Goal: Information Seeking & Learning: Learn about a topic

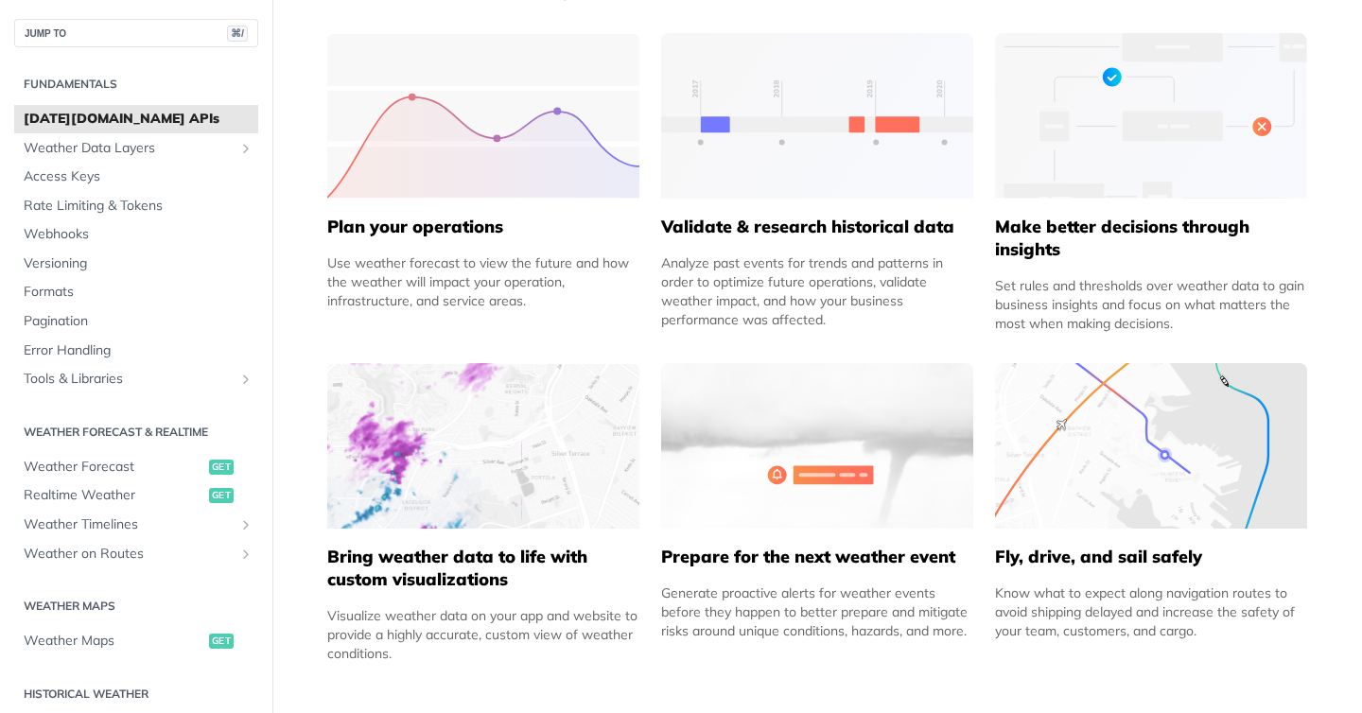
scroll to position [877, 0]
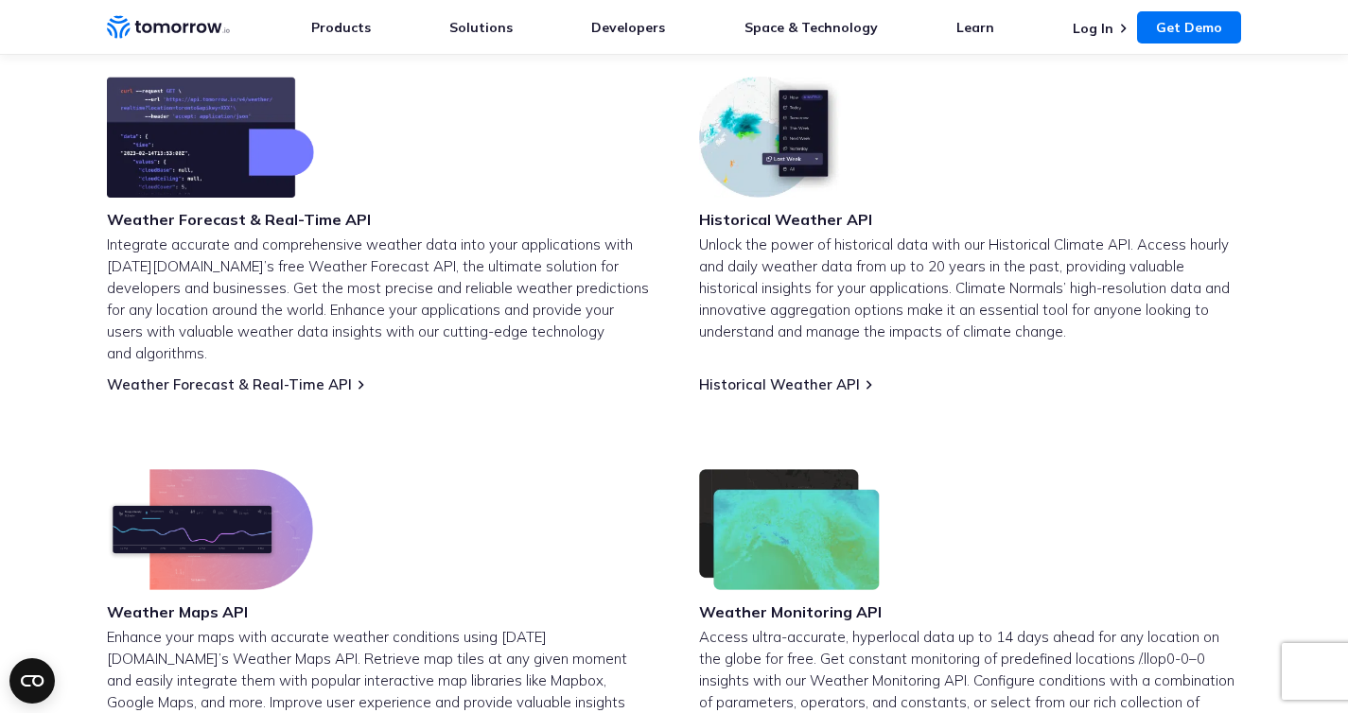
scroll to position [464, 0]
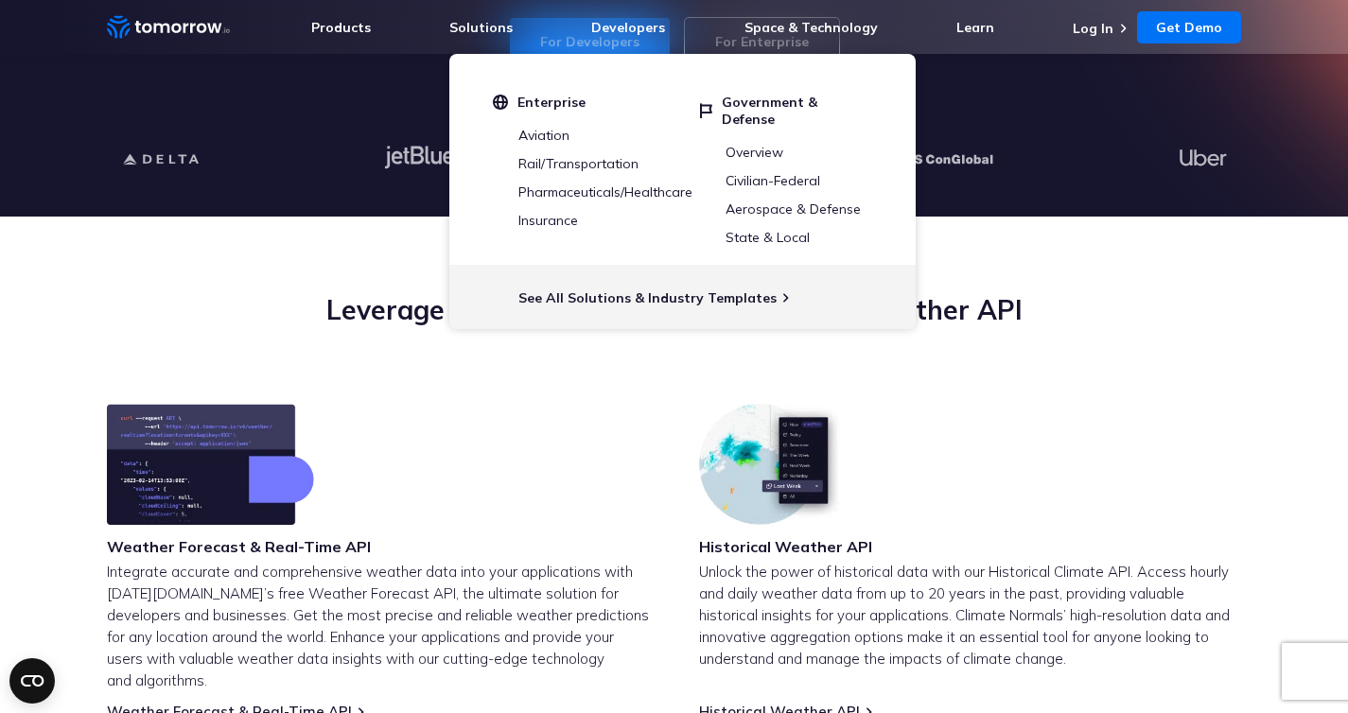
click at [1086, 425] on div "Historical Weather API Unlock the power of historical data with our Historical …" at bounding box center [970, 562] width 543 height 317
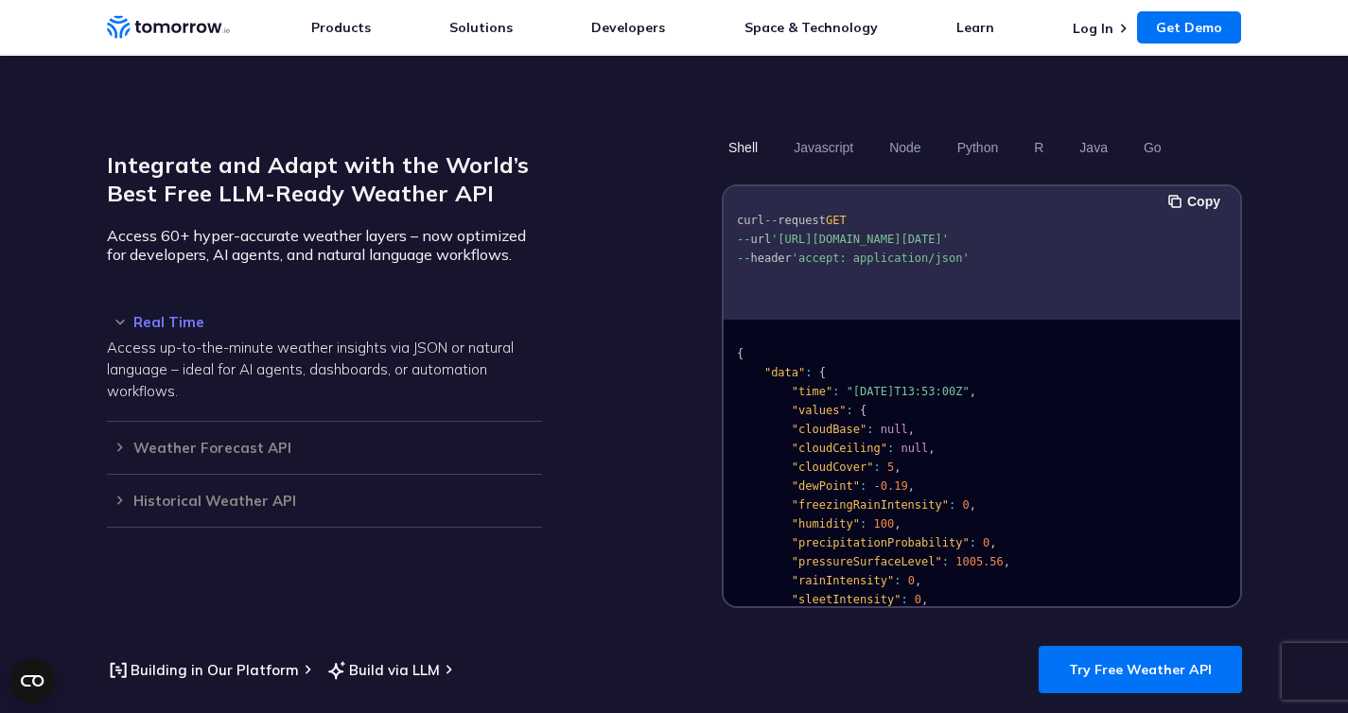
scroll to position [1588, 0]
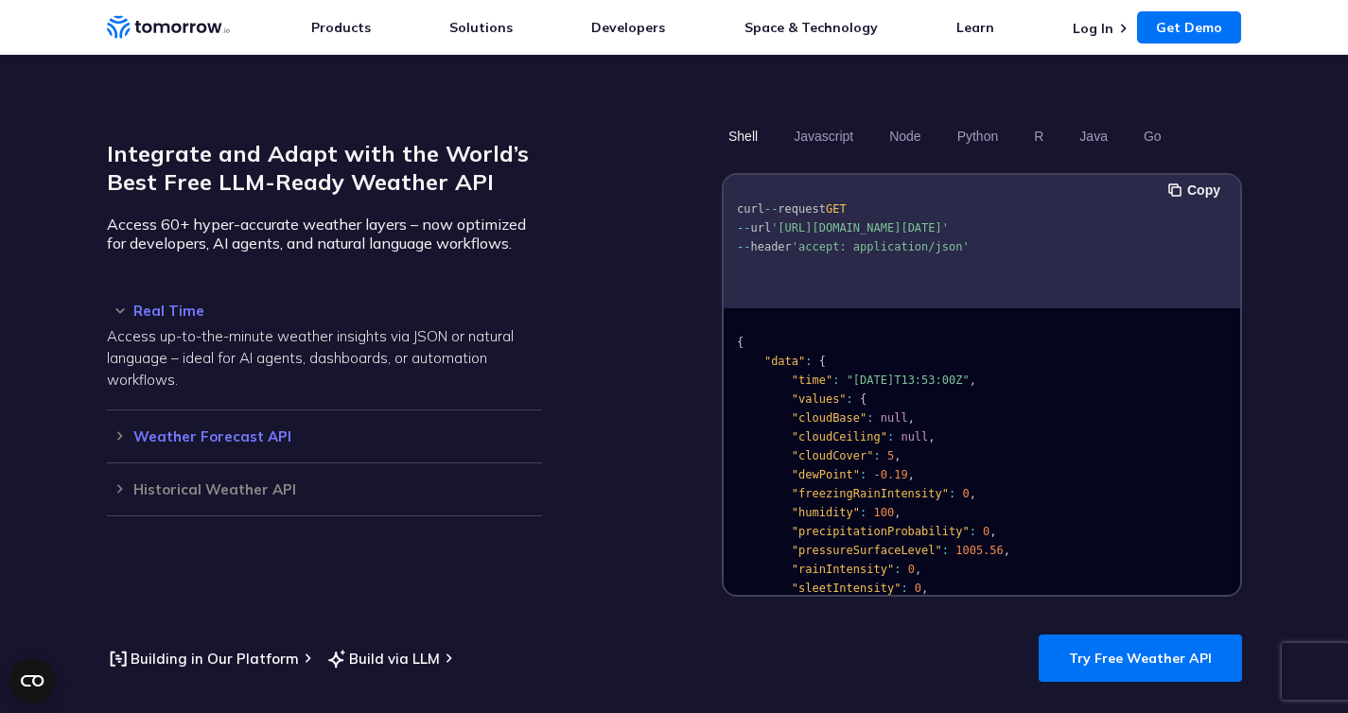
click at [173, 429] on h3 "Weather Forecast API" at bounding box center [324, 436] width 435 height 14
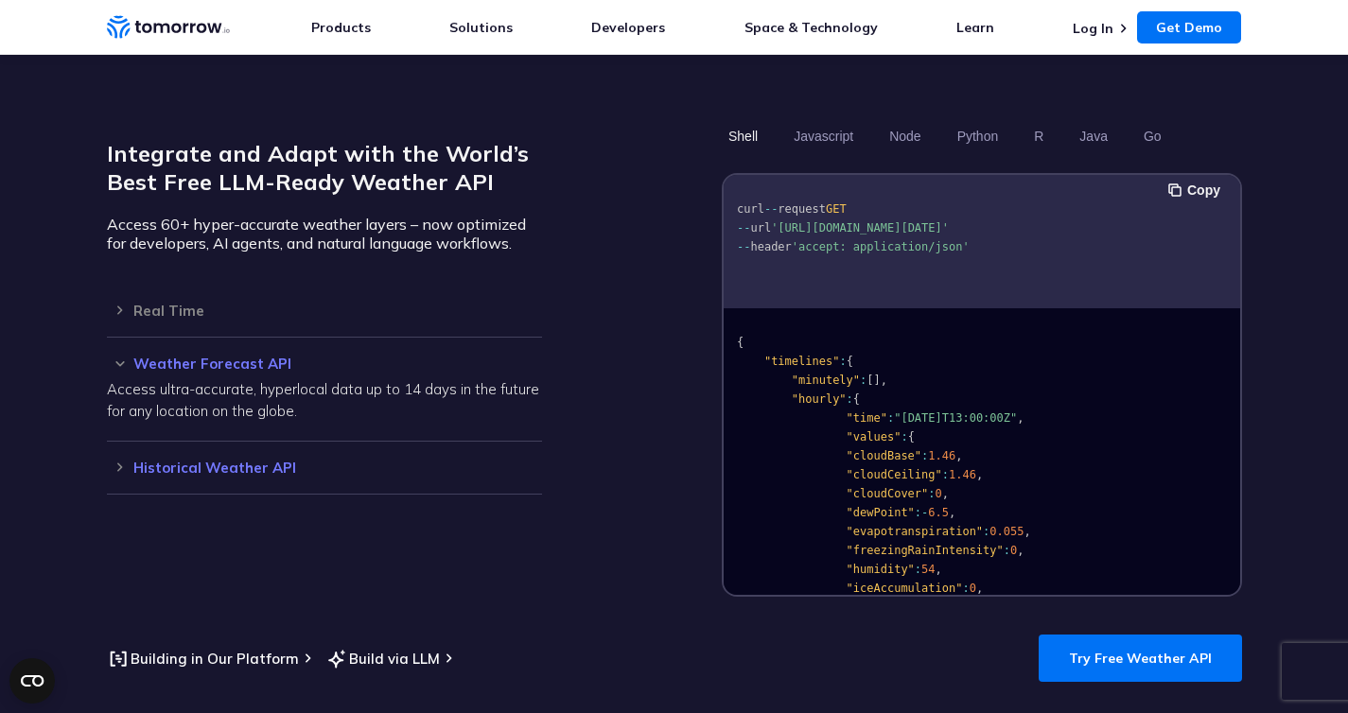
click at [165, 461] on h3 "Historical Weather API" at bounding box center [324, 468] width 435 height 14
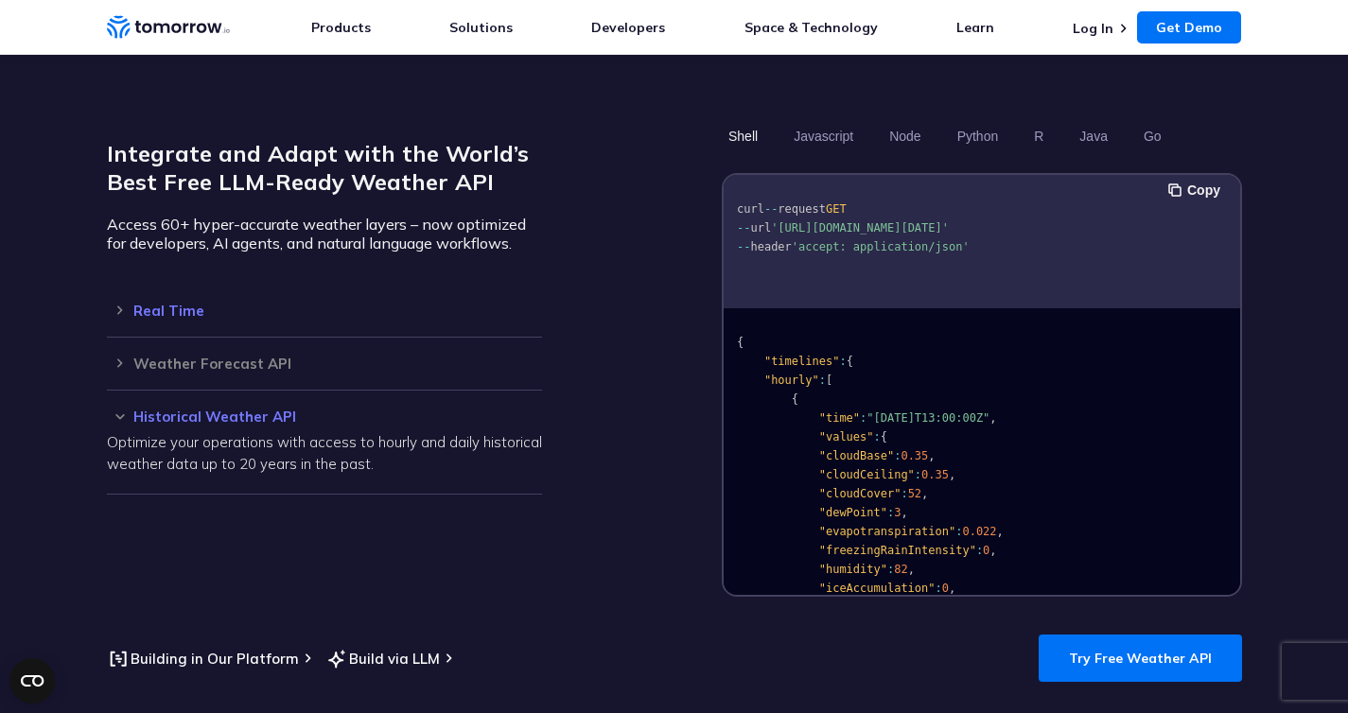
click at [184, 300] on div "Real Time Access up-to-the-minute weather insights via JSON or natural language…" at bounding box center [324, 311] width 435 height 53
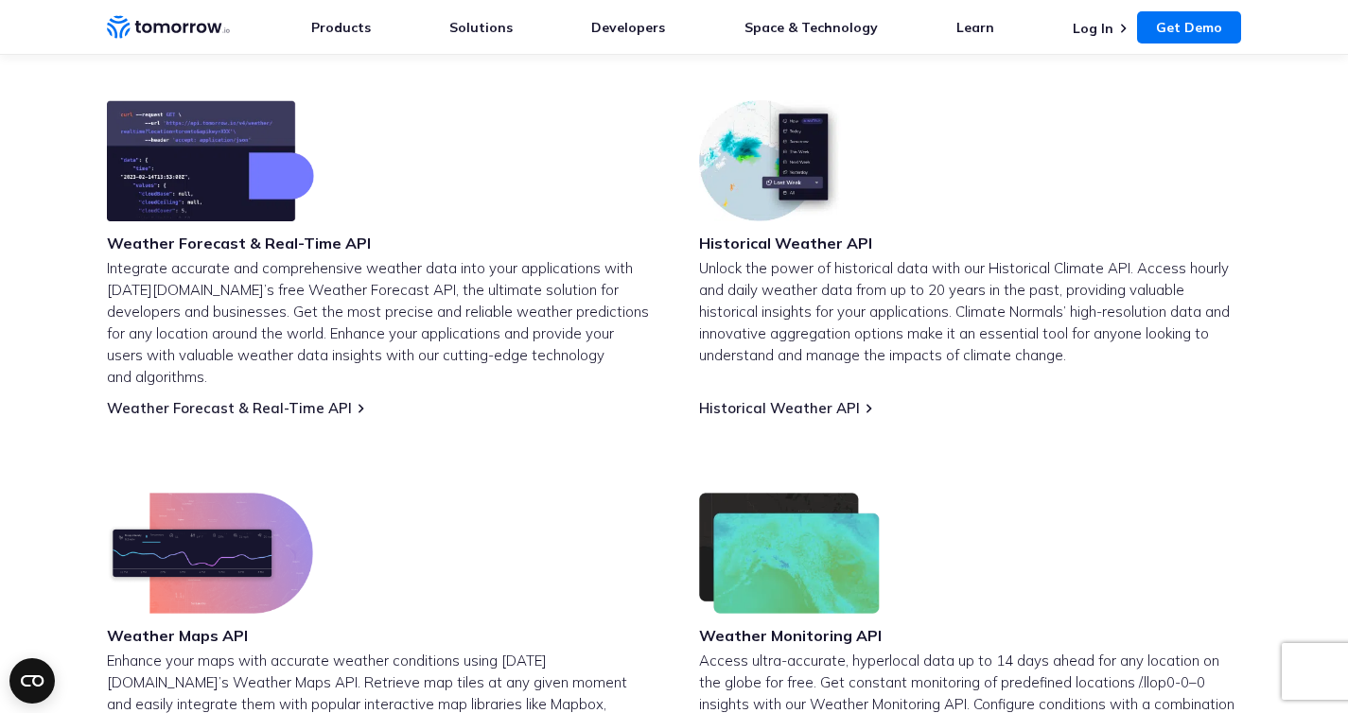
scroll to position [757, 0]
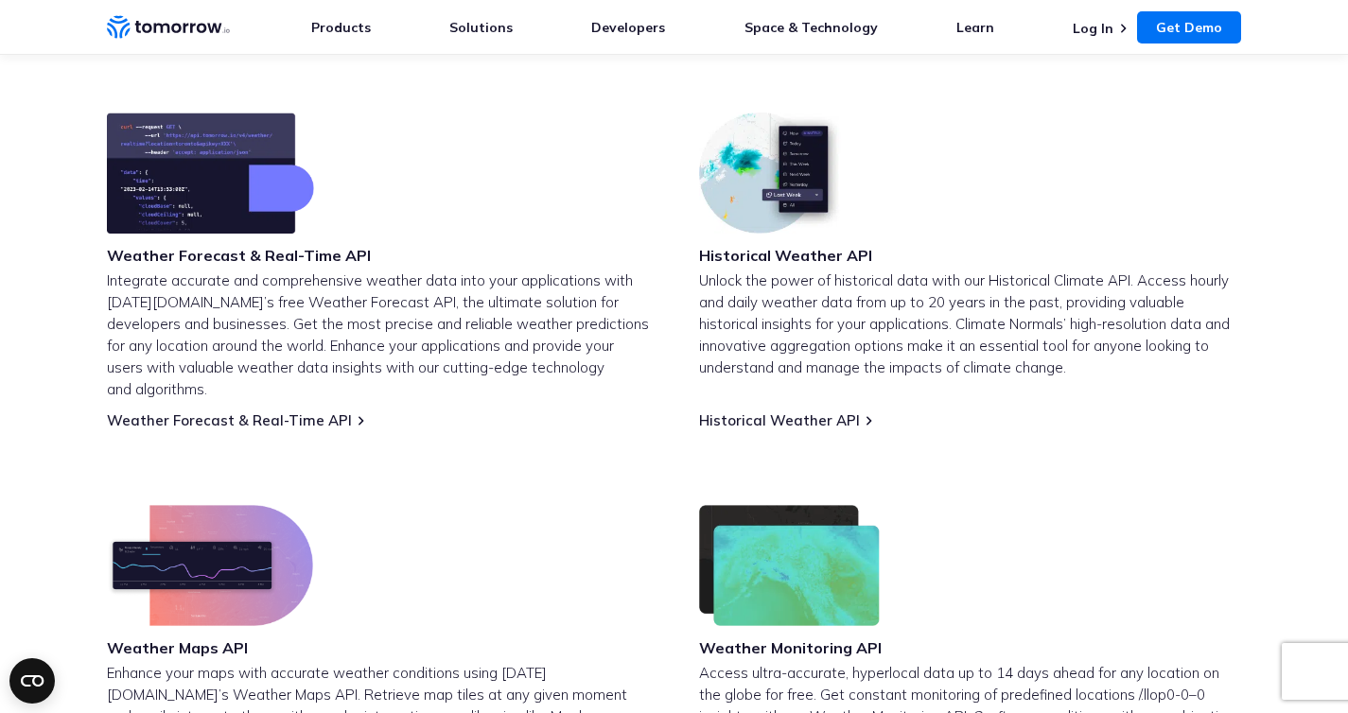
click at [748, 172] on img at bounding box center [773, 173] width 148 height 121
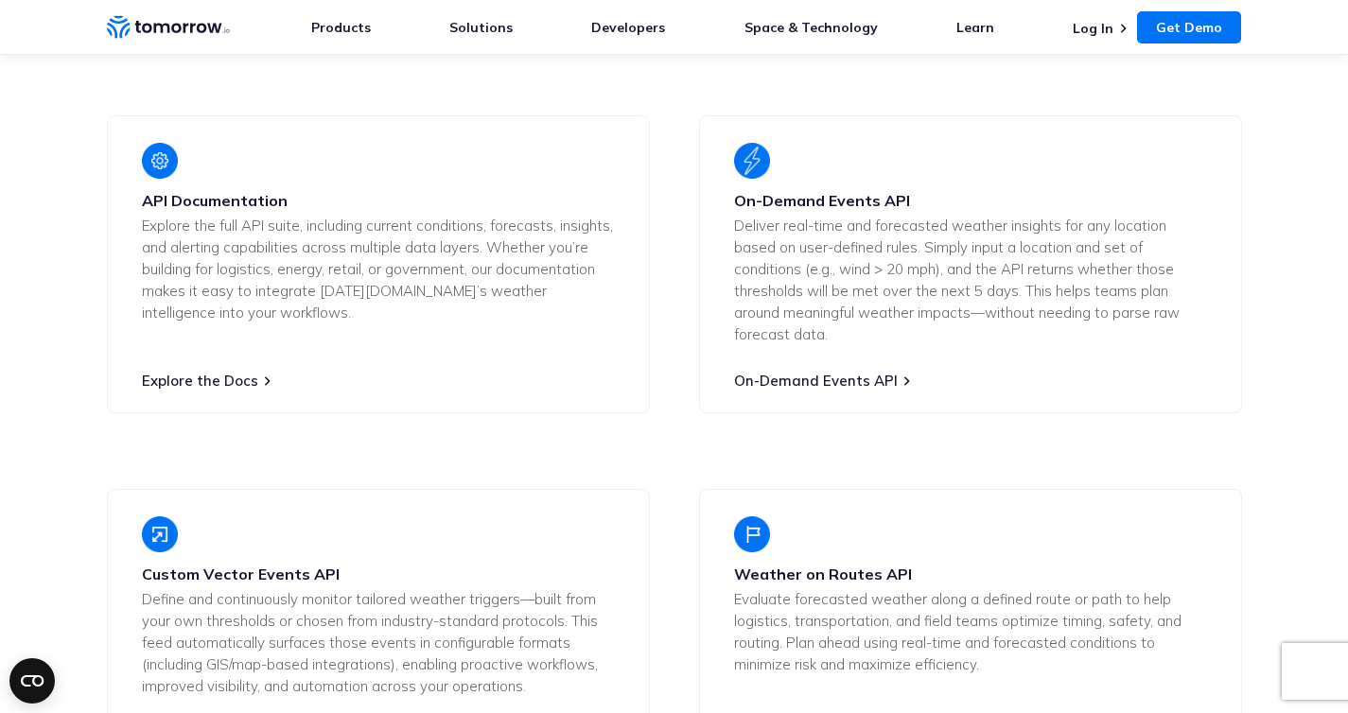
scroll to position [3622, 0]
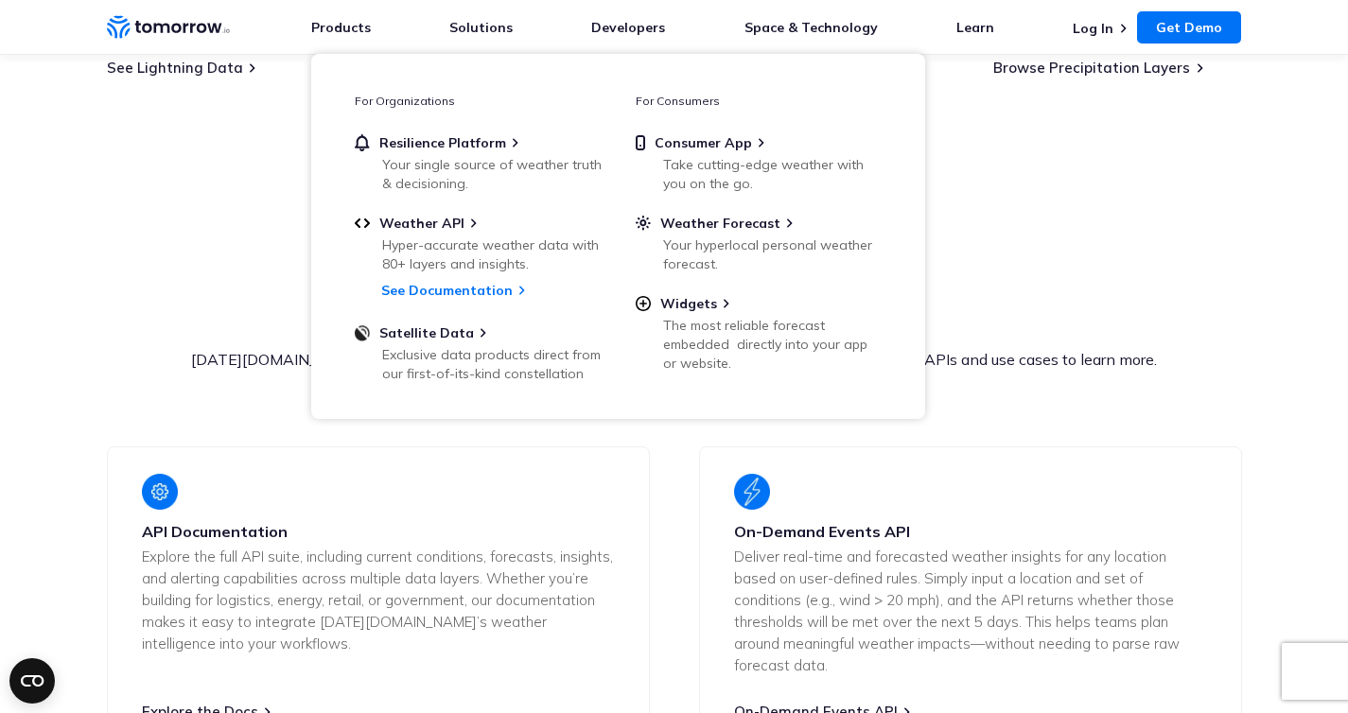
click at [140, 322] on div "Developer Resources & Advanced APIs Tomorrow.io’s Weather API goes beyond other…" at bounding box center [674, 336] width 1135 height 70
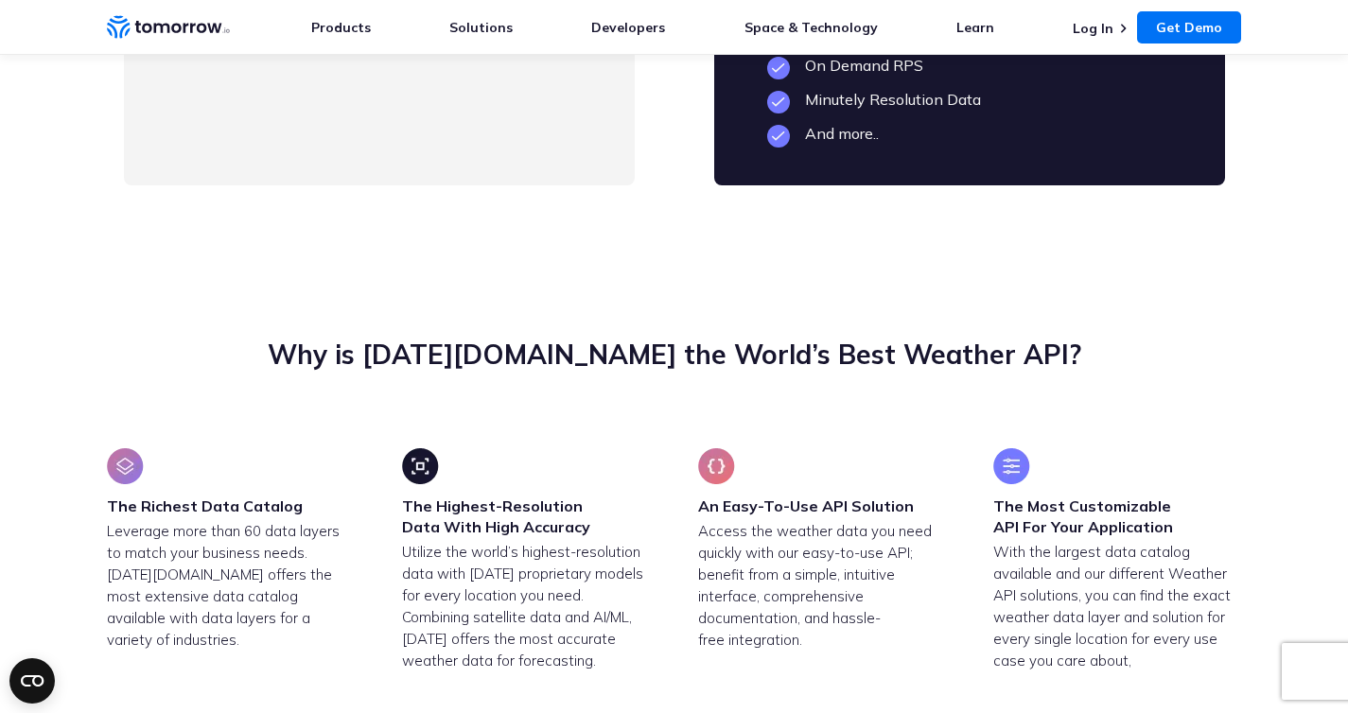
scroll to position [5462, 0]
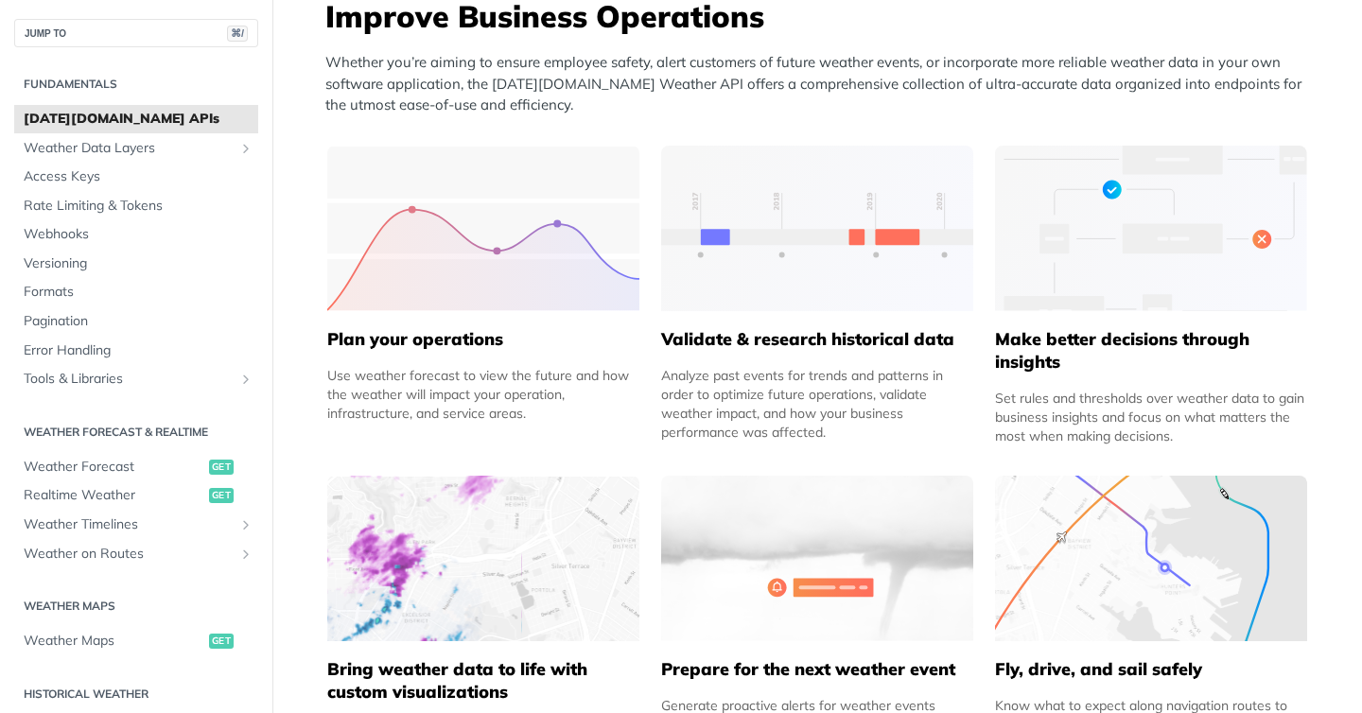
scroll to position [792, 0]
